Goal: Navigation & Orientation: Find specific page/section

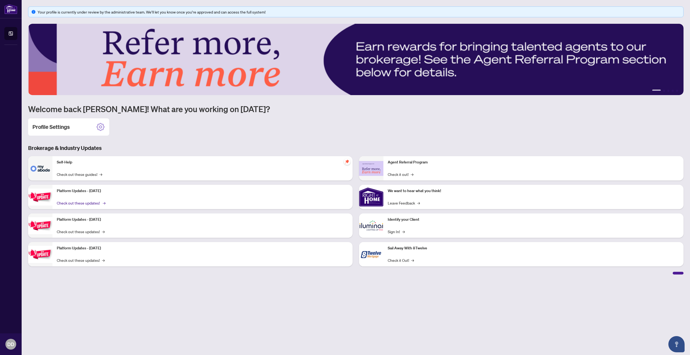
click at [85, 204] on link "Check out these updates! →" at bounding box center [81, 203] width 48 height 6
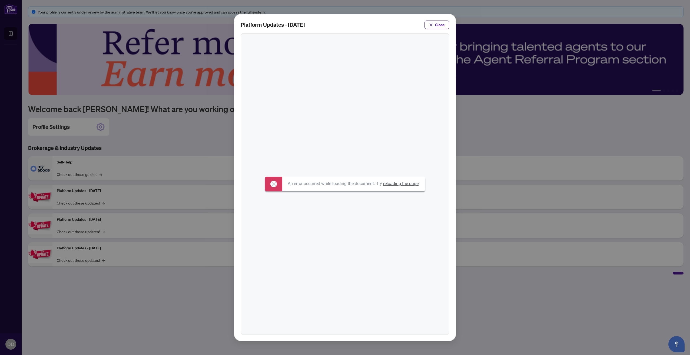
click at [126, 166] on div "Platform Updates - [DATE] Close" at bounding box center [345, 177] width 690 height 355
click at [442, 27] on span "Close" at bounding box center [440, 25] width 10 height 9
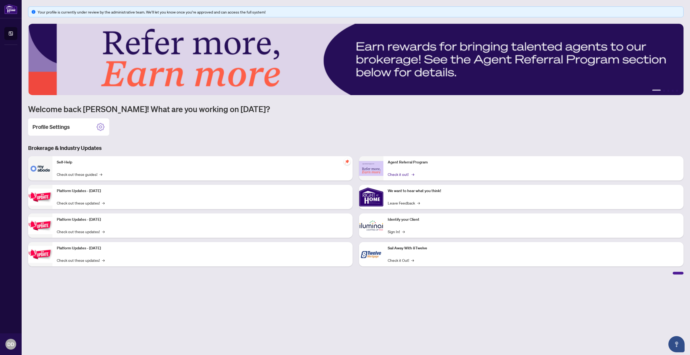
click at [396, 173] on link "Check it out! →" at bounding box center [401, 174] width 26 height 6
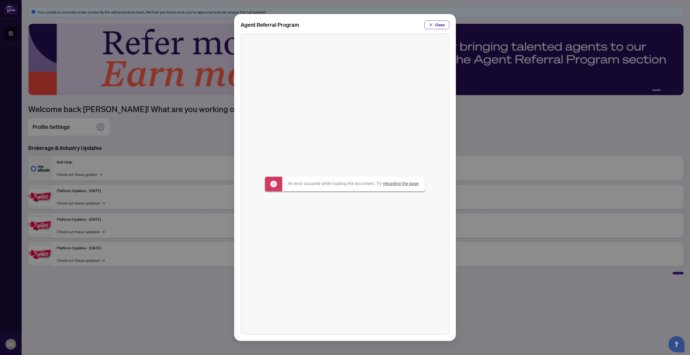
click at [177, 127] on div "Agent Referral Program Close" at bounding box center [345, 177] width 690 height 355
click at [437, 26] on span "Close" at bounding box center [440, 25] width 10 height 9
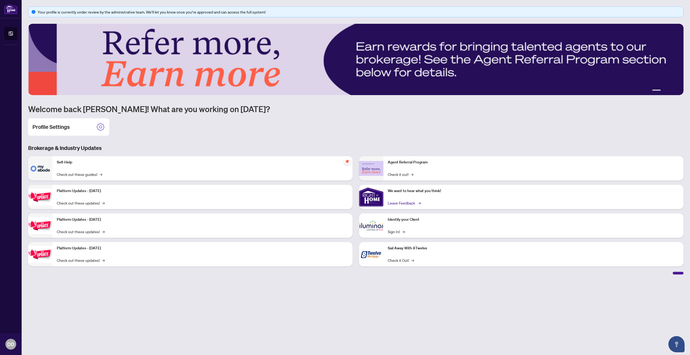
click at [405, 203] on link "Leave Feedback →" at bounding box center [404, 203] width 32 height 6
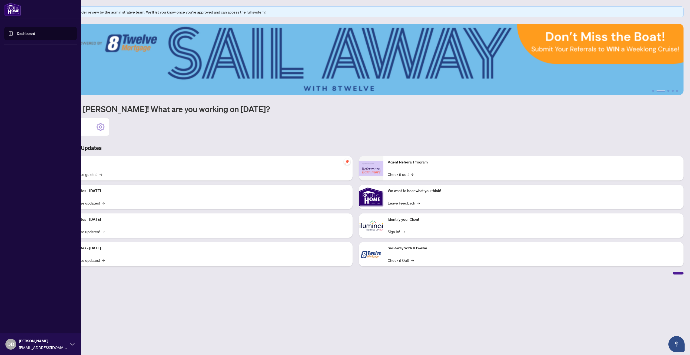
click at [14, 11] on img at bounding box center [12, 9] width 17 height 13
click at [35, 36] on link "Dashboard" at bounding box center [26, 33] width 18 height 5
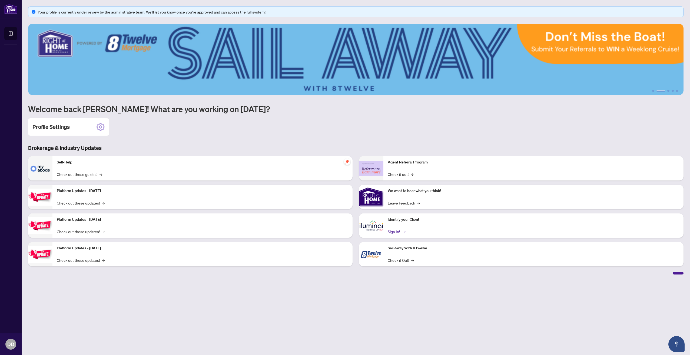
click at [401, 231] on link "Sign In! →" at bounding box center [396, 232] width 17 height 6
click at [675, 274] on div at bounding box center [678, 273] width 11 height 3
click at [403, 262] on link "Check it Out! →" at bounding box center [401, 260] width 26 height 6
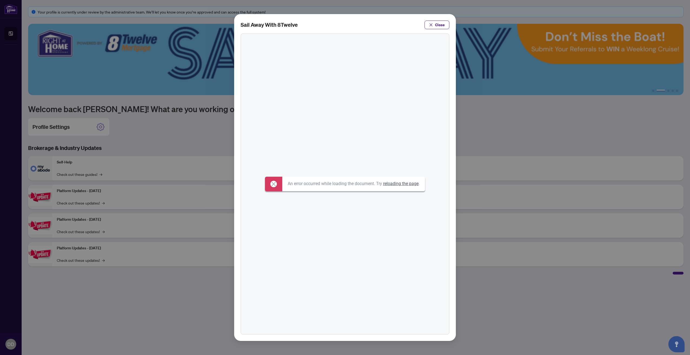
click at [440, 25] on span "Close" at bounding box center [440, 25] width 10 height 9
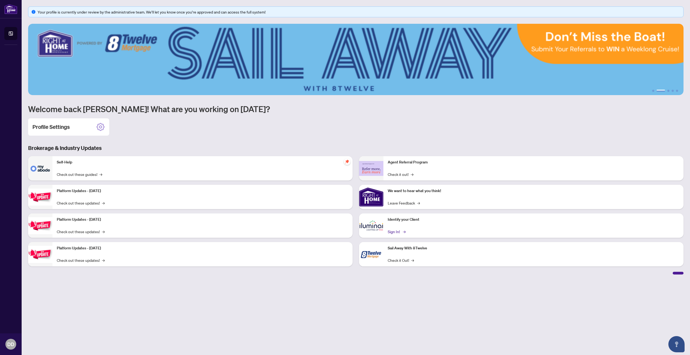
click at [400, 234] on link "Sign In! →" at bounding box center [396, 232] width 17 height 6
